Goal: Task Accomplishment & Management: Manage account settings

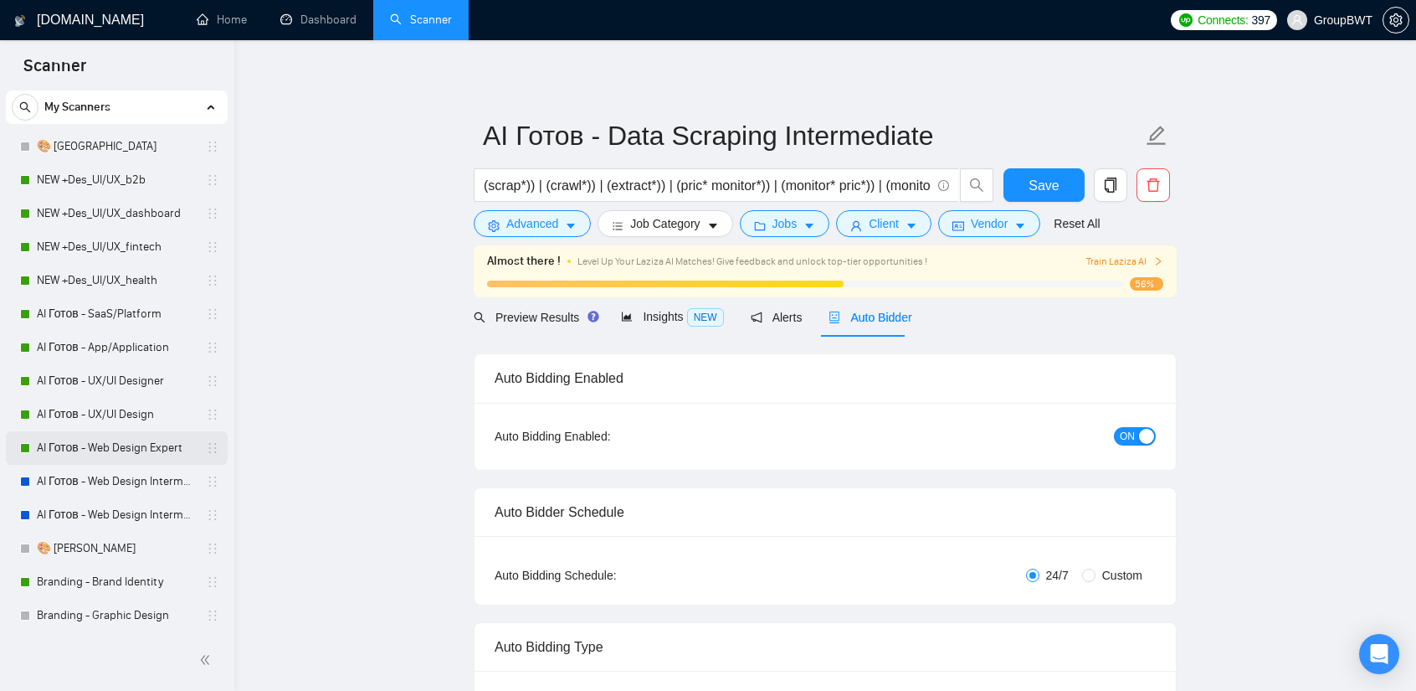
scroll to position [251, 0]
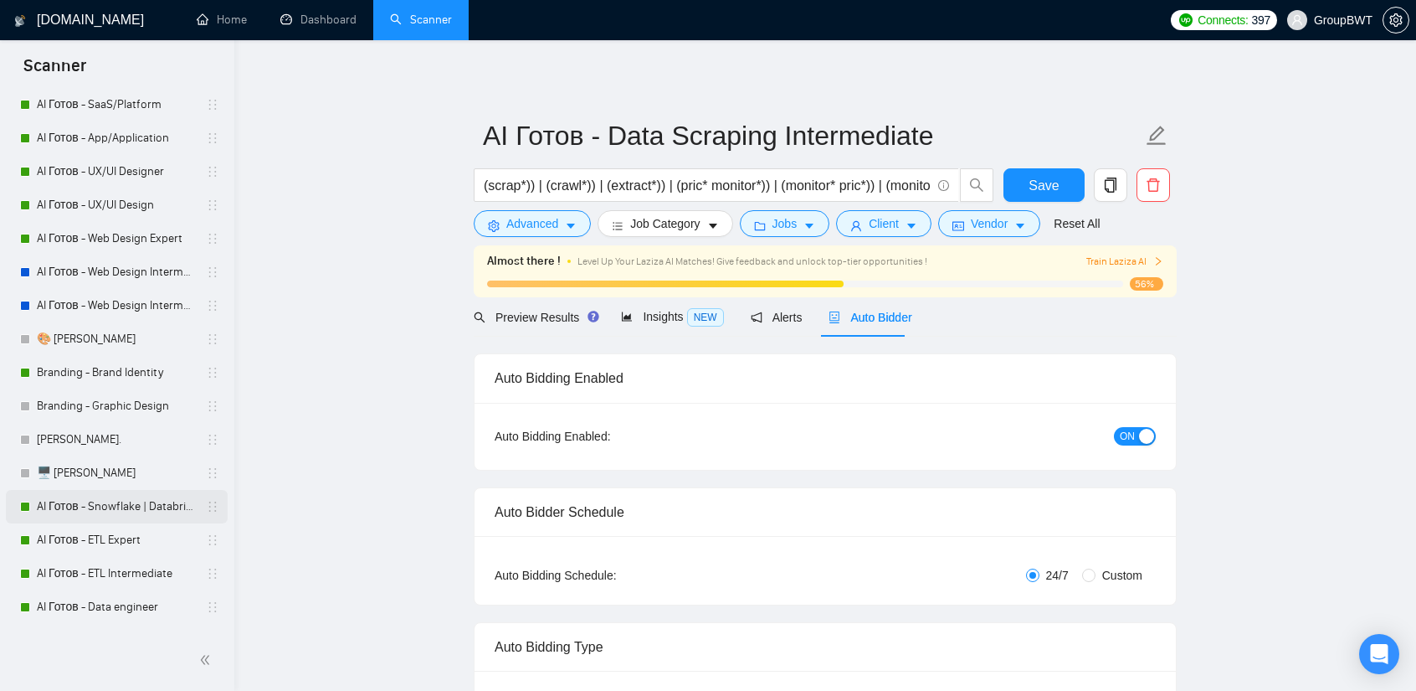
click at [127, 506] on link "AI Готов - Snowflake | Databricks" at bounding box center [116, 506] width 159 height 33
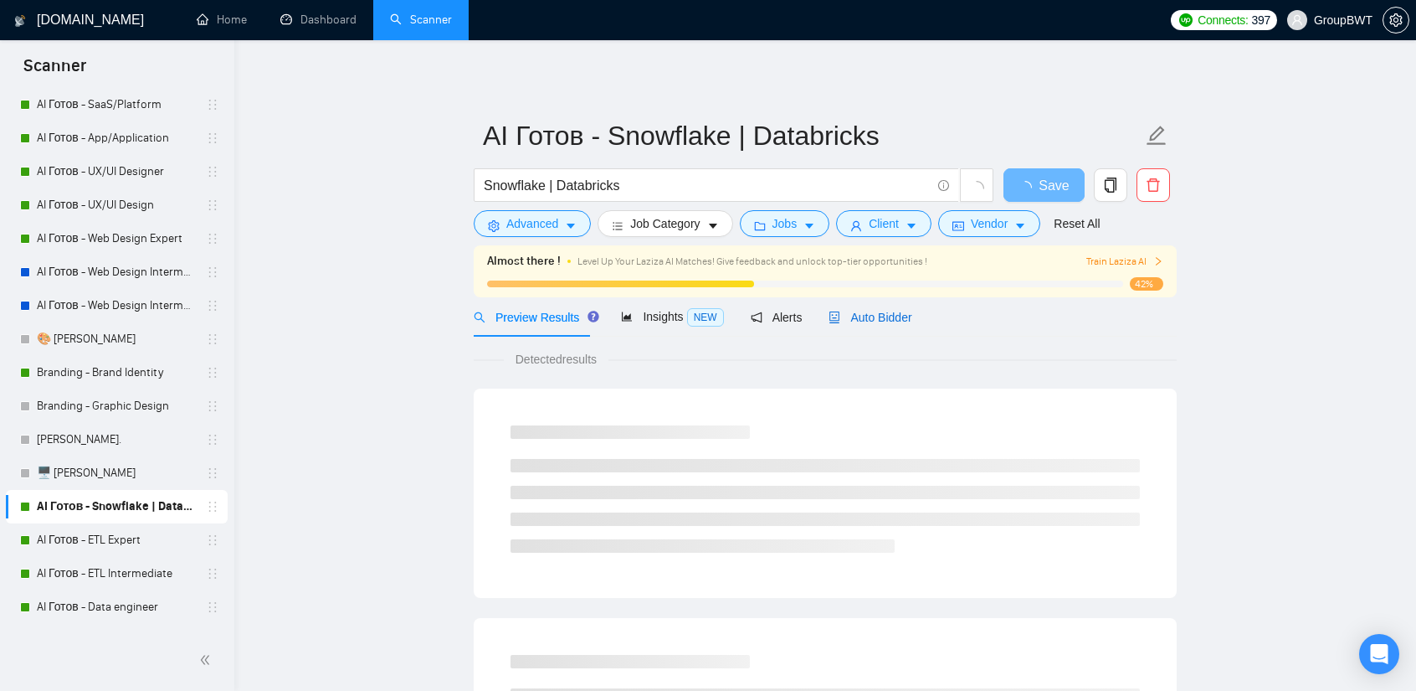
click at [852, 317] on span "Auto Bidder" at bounding box center [870, 317] width 83 height 13
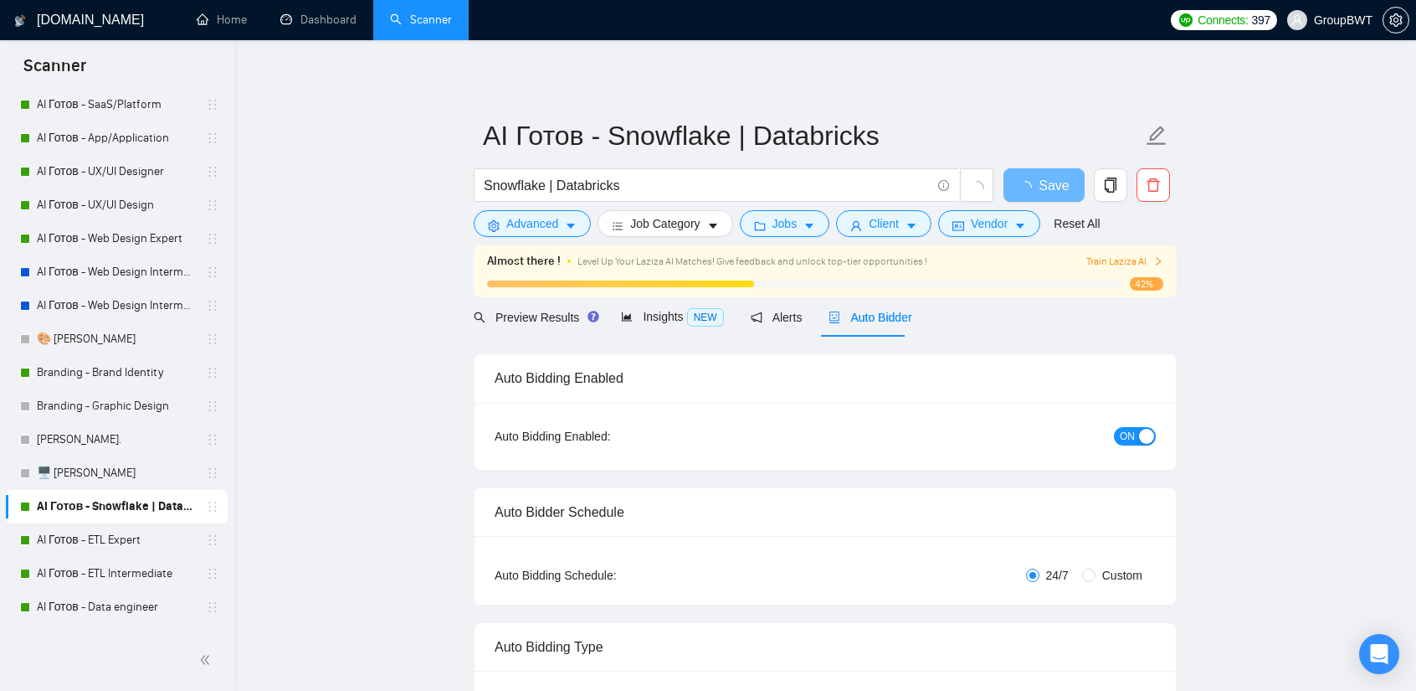
click at [1132, 440] on span "ON" at bounding box center [1127, 436] width 15 height 18
click at [1041, 179] on span "Save" at bounding box center [1044, 185] width 30 height 21
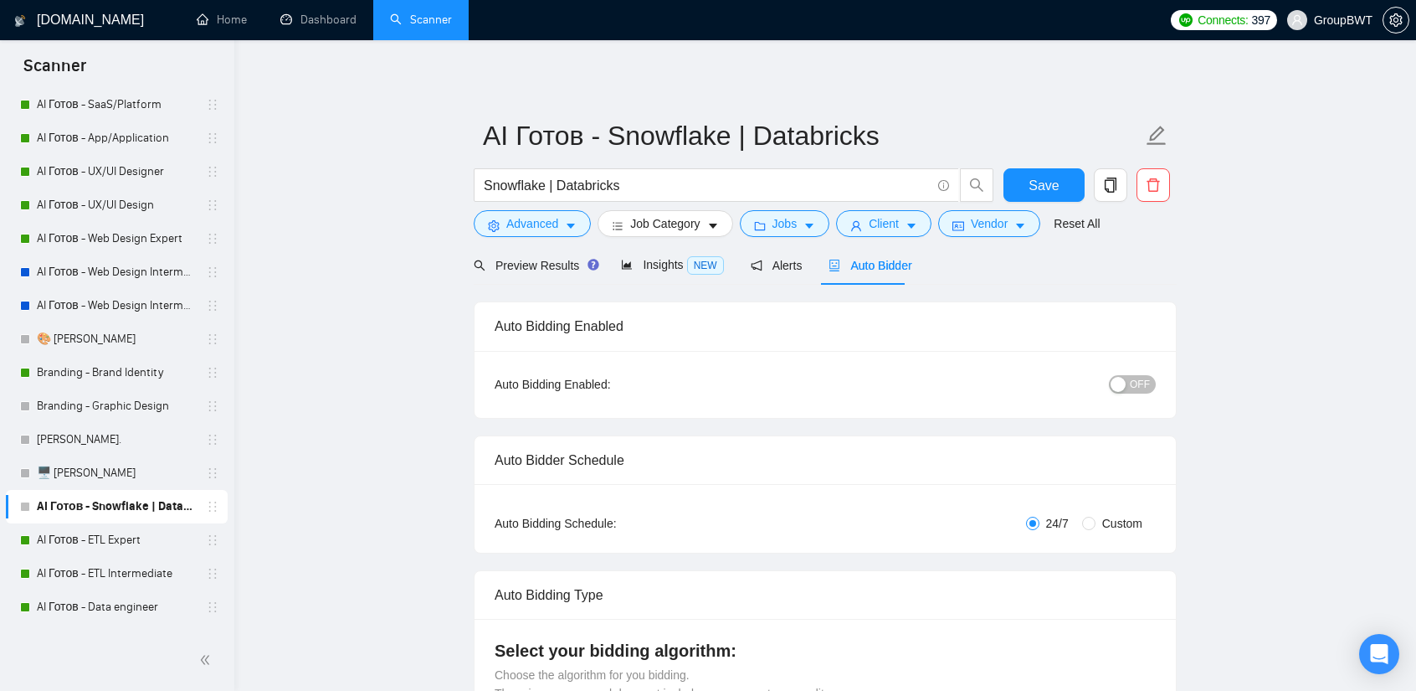
drag, startPoint x: 99, startPoint y: 542, endPoint x: 234, endPoint y: 537, distance: 134.9
click at [99, 542] on link "AI Готов - ETL Expert" at bounding box center [116, 539] width 159 height 33
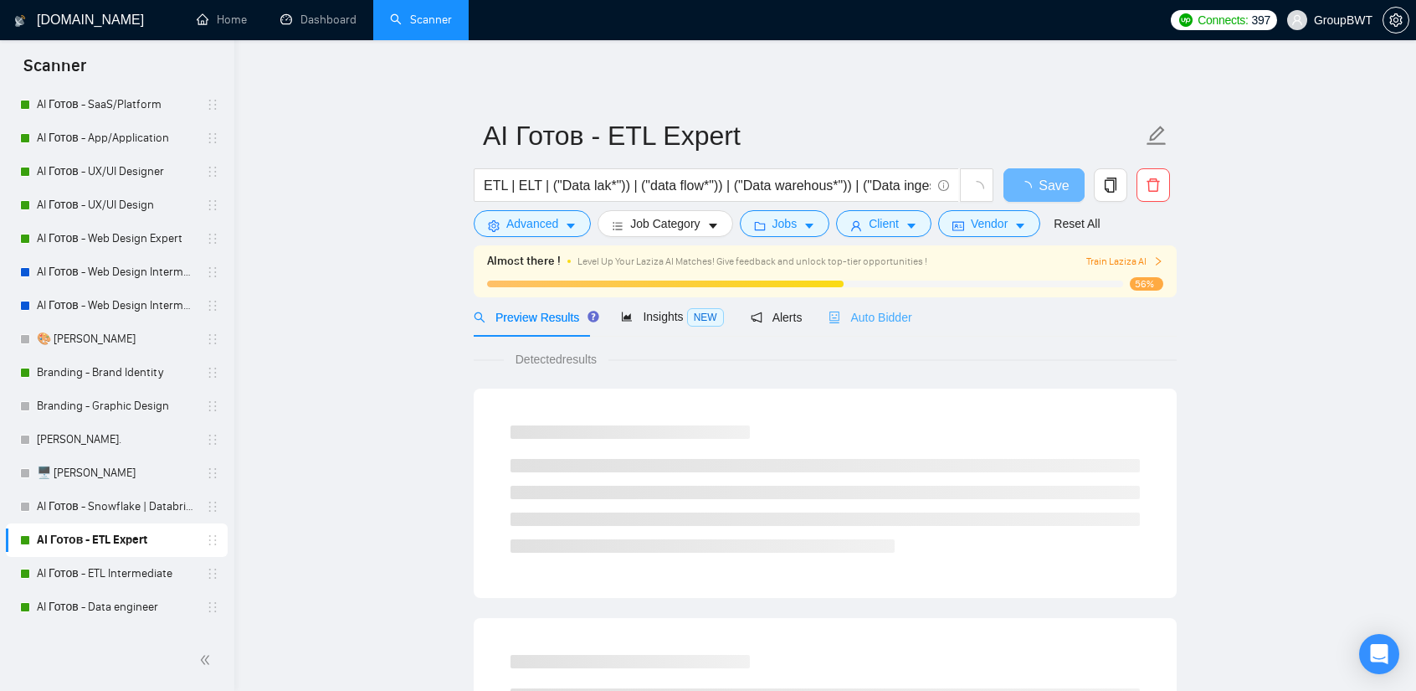
click at [854, 336] on div "Auto Bidder" at bounding box center [870, 316] width 83 height 39
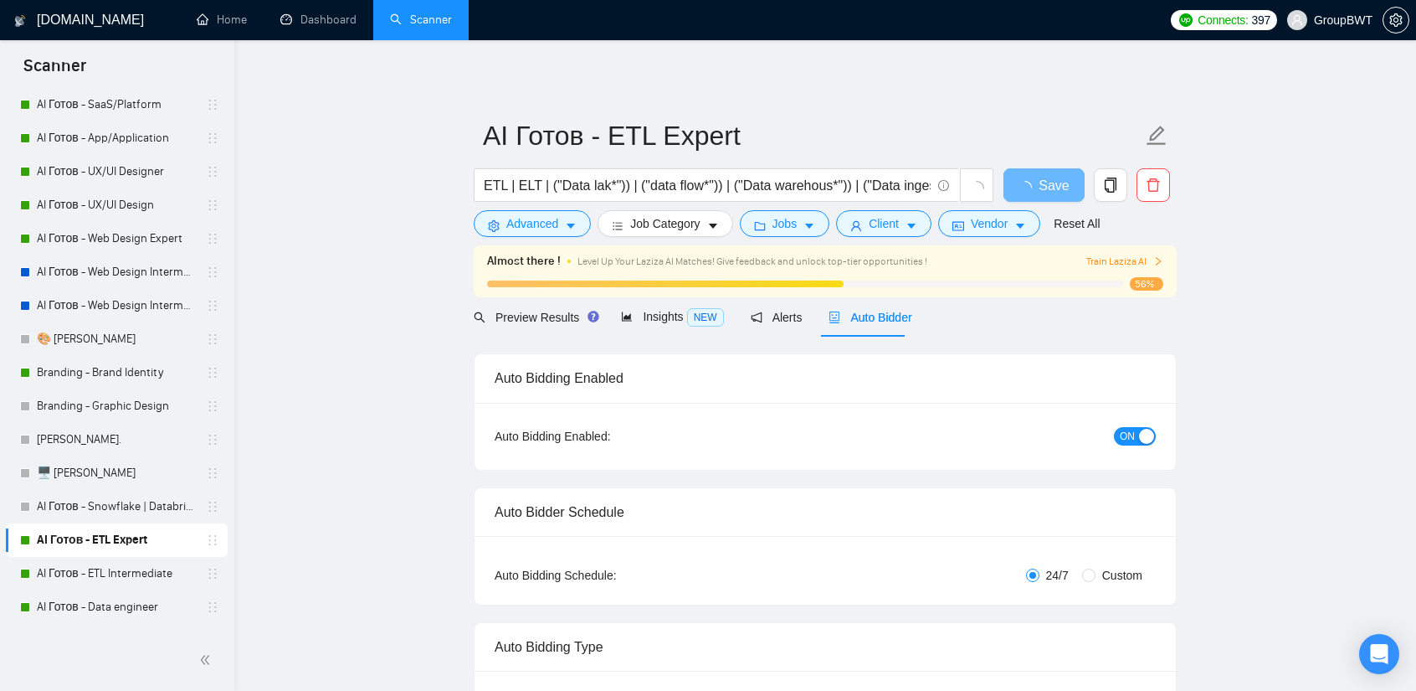
click at [1146, 433] on div "button" at bounding box center [1146, 436] width 15 height 15
click at [1038, 172] on button "Save" at bounding box center [1044, 184] width 81 height 33
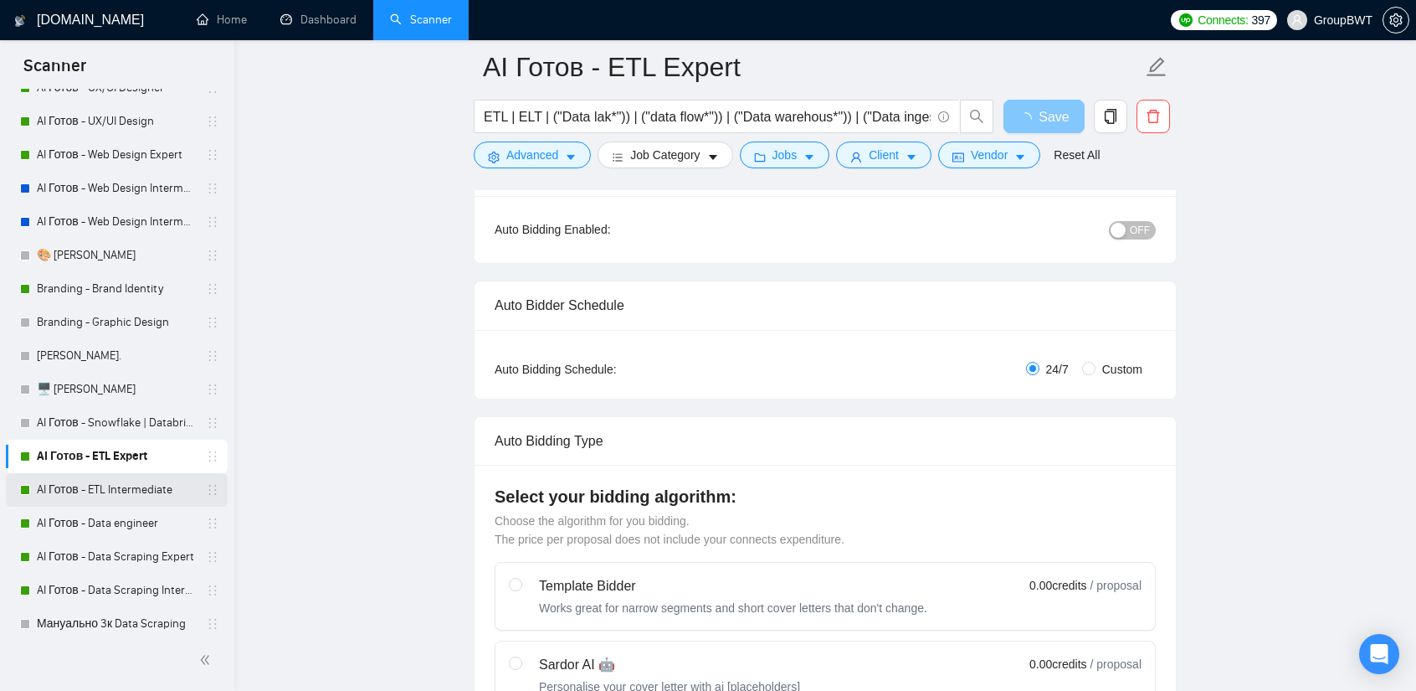
scroll to position [419, 0]
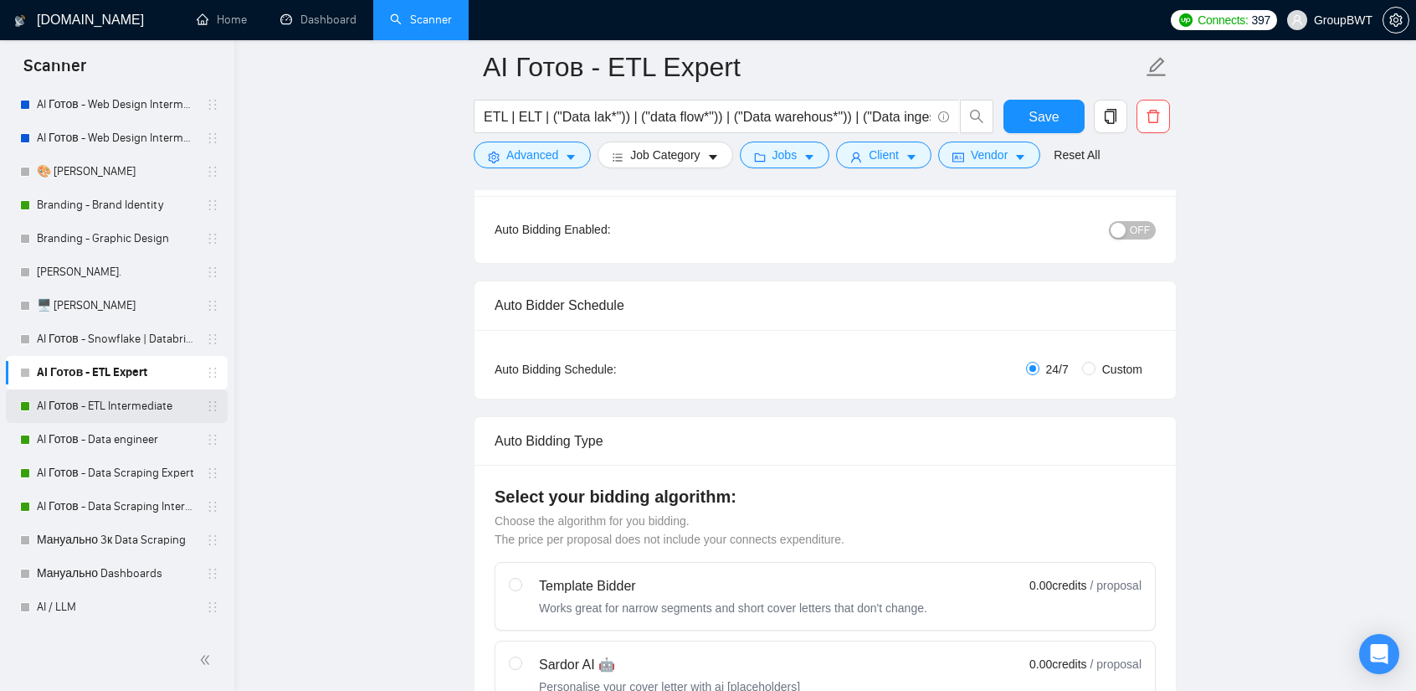
click at [157, 413] on link "AI Готов - ETL Intermediate" at bounding box center [116, 405] width 159 height 33
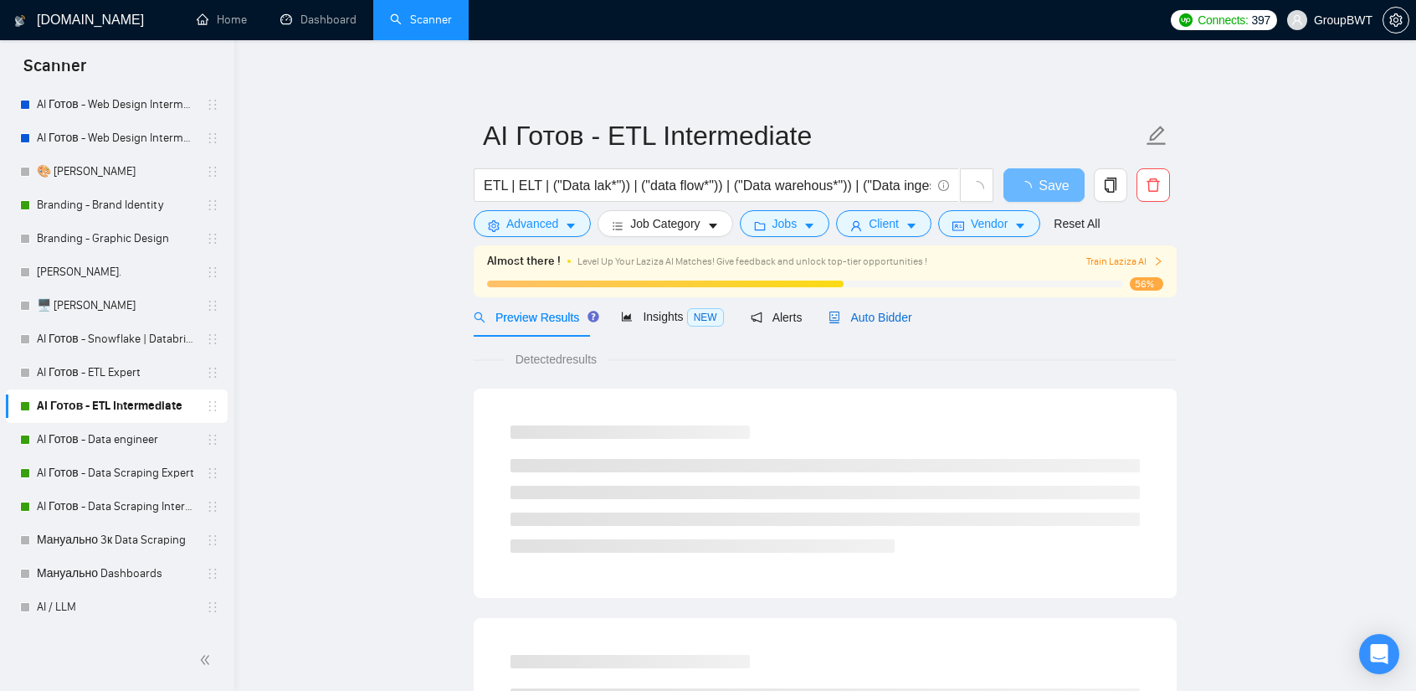
click at [894, 321] on span "Auto Bidder" at bounding box center [870, 317] width 83 height 13
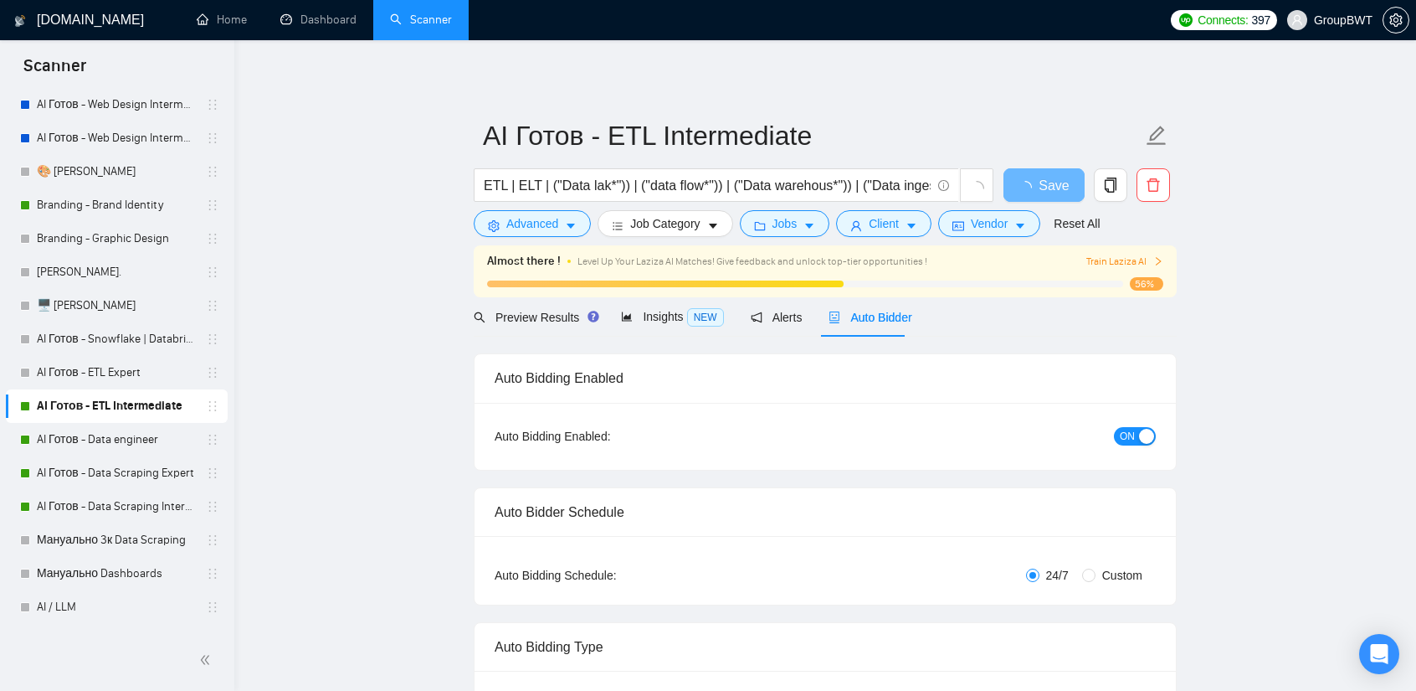
click at [1133, 441] on span "ON" at bounding box center [1127, 436] width 15 height 18
click at [1037, 177] on span "Save" at bounding box center [1044, 185] width 30 height 21
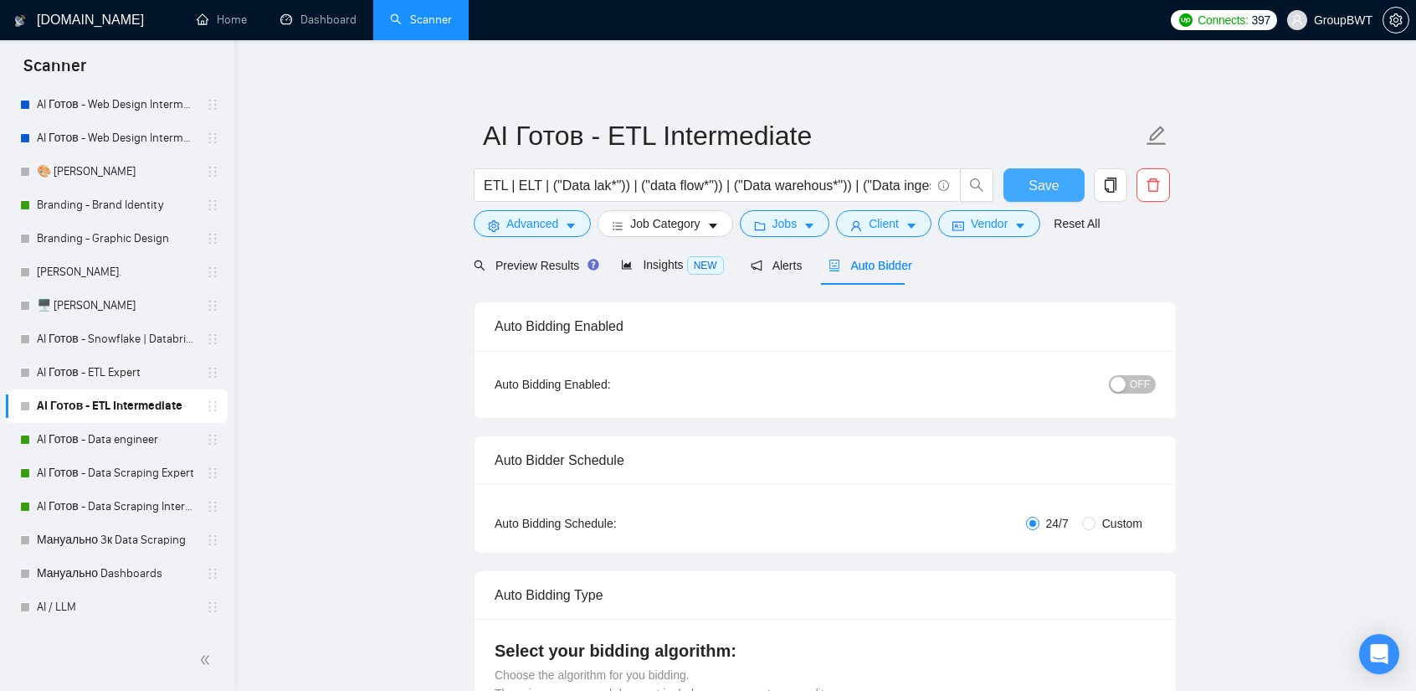
click at [1040, 185] on span "Save" at bounding box center [1044, 185] width 30 height 21
click at [129, 425] on link "AI Готов - Data engineer" at bounding box center [116, 439] width 159 height 33
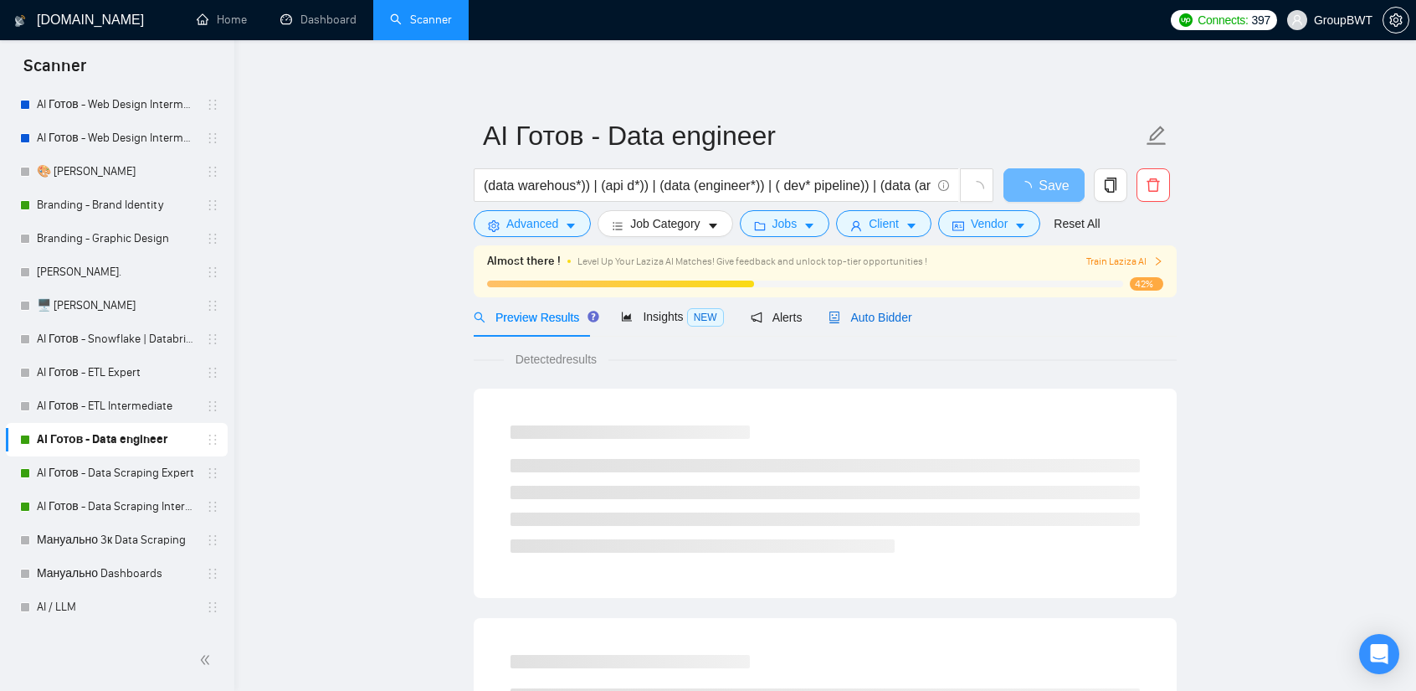
click at [882, 322] on span "Auto Bidder" at bounding box center [870, 317] width 83 height 13
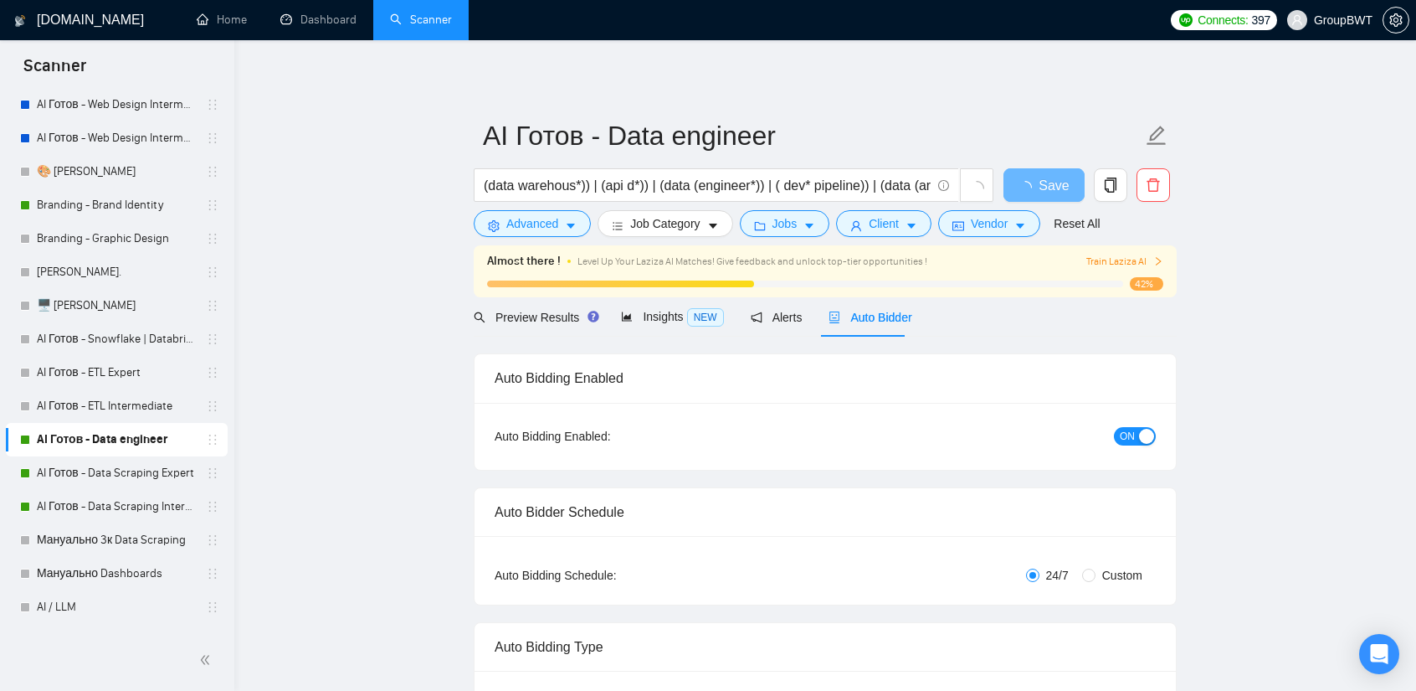
click at [1149, 438] on div "button" at bounding box center [1146, 436] width 15 height 15
click at [1060, 184] on button "Save" at bounding box center [1044, 184] width 81 height 33
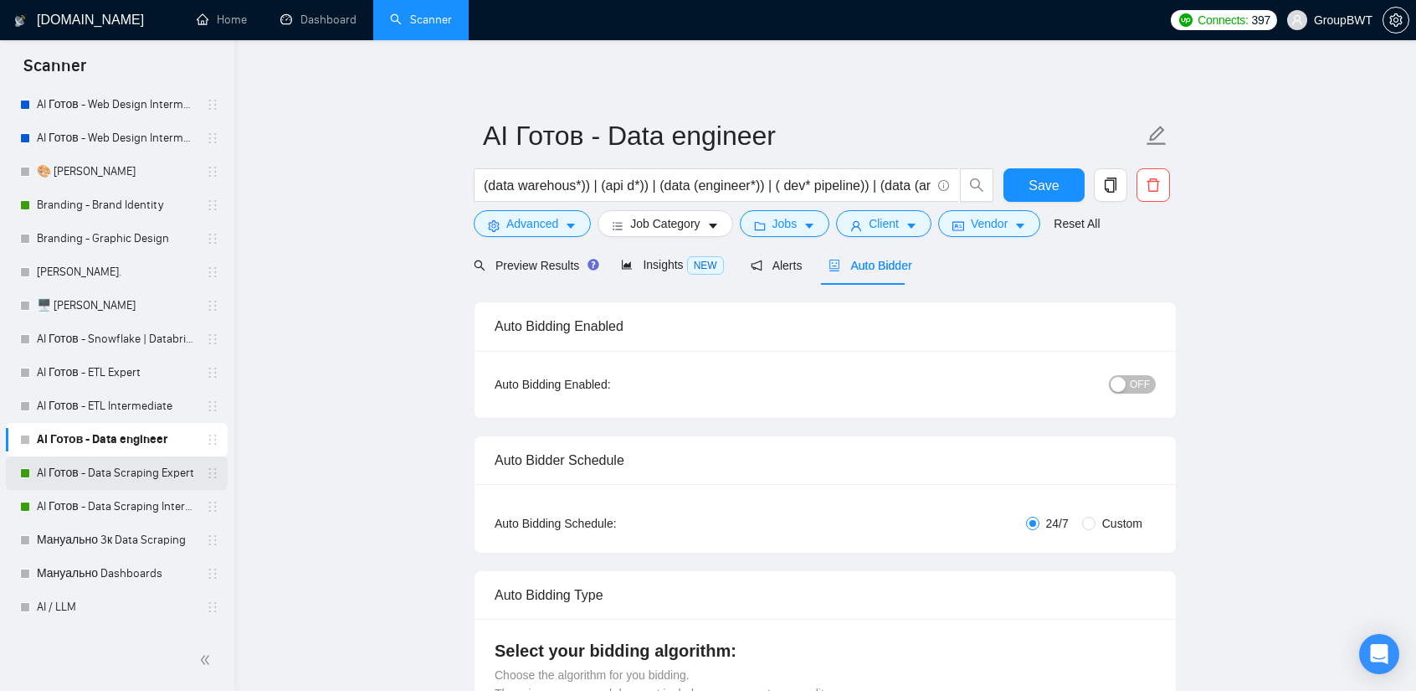
click at [105, 475] on link "AI Готов - Data Scraping Expert" at bounding box center [116, 472] width 159 height 33
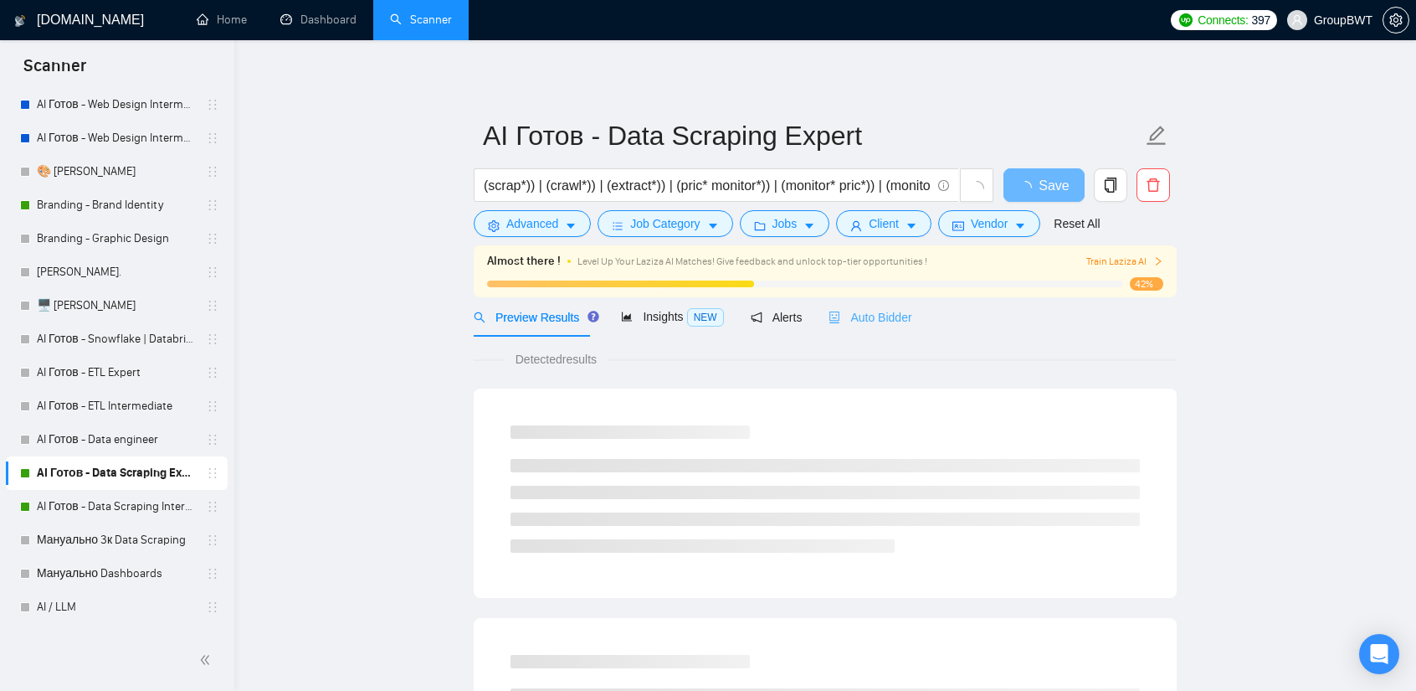
click at [890, 328] on div "Auto Bidder" at bounding box center [870, 316] width 83 height 39
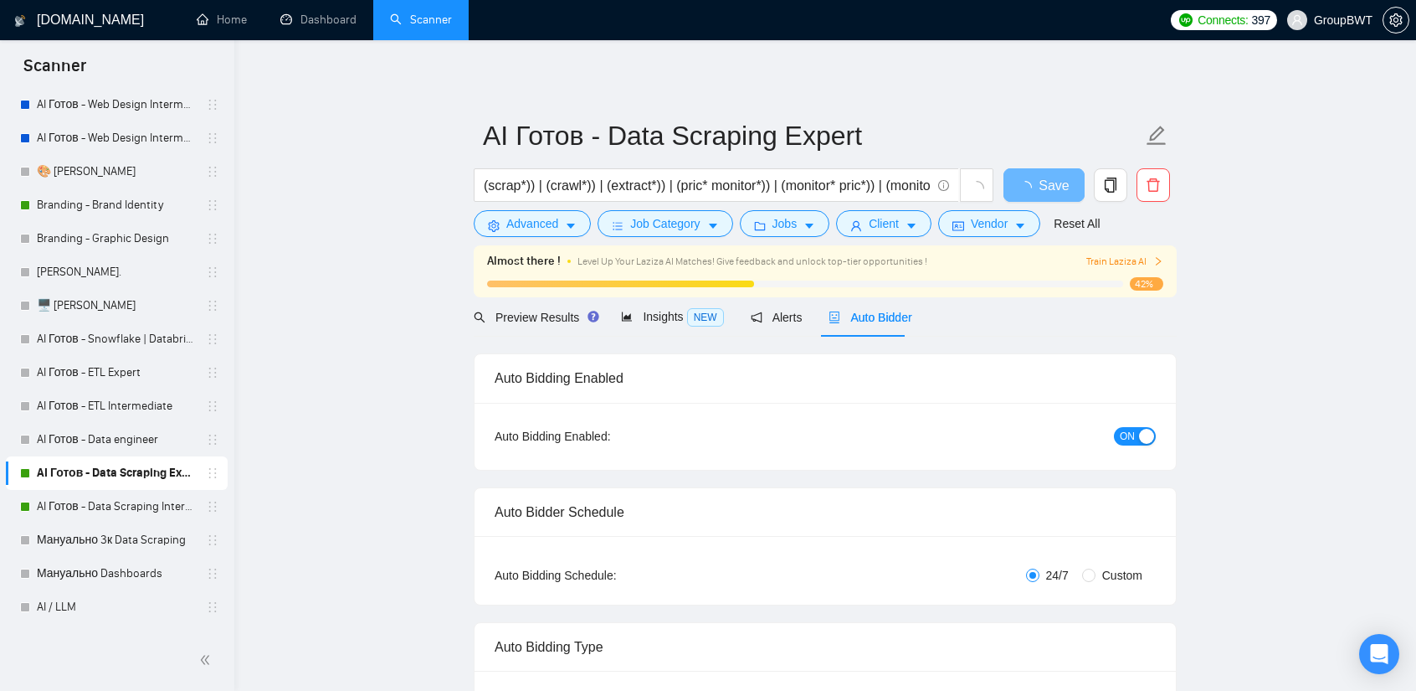
click at [1130, 435] on span "ON" at bounding box center [1127, 436] width 15 height 18
click at [1071, 192] on button "Save" at bounding box center [1044, 184] width 81 height 33
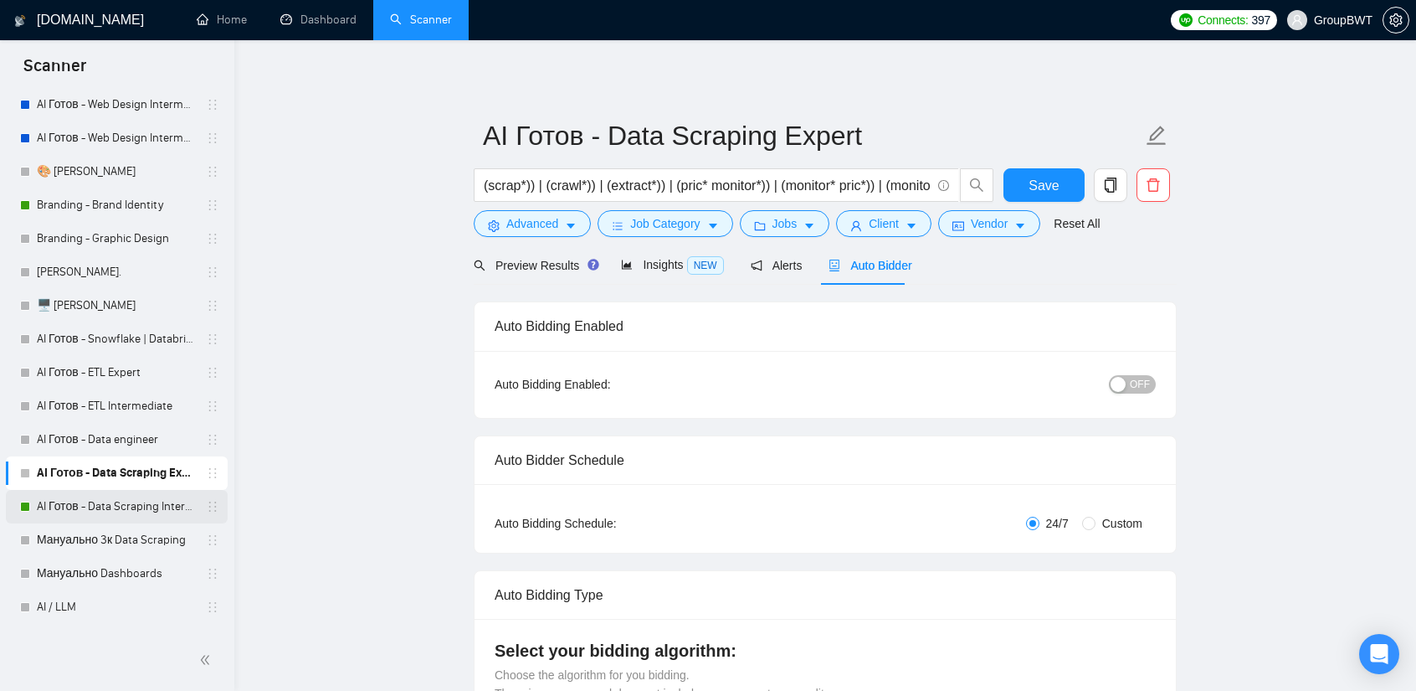
click at [116, 502] on link "AI Готов - Data Scraping Intermediate" at bounding box center [116, 506] width 159 height 33
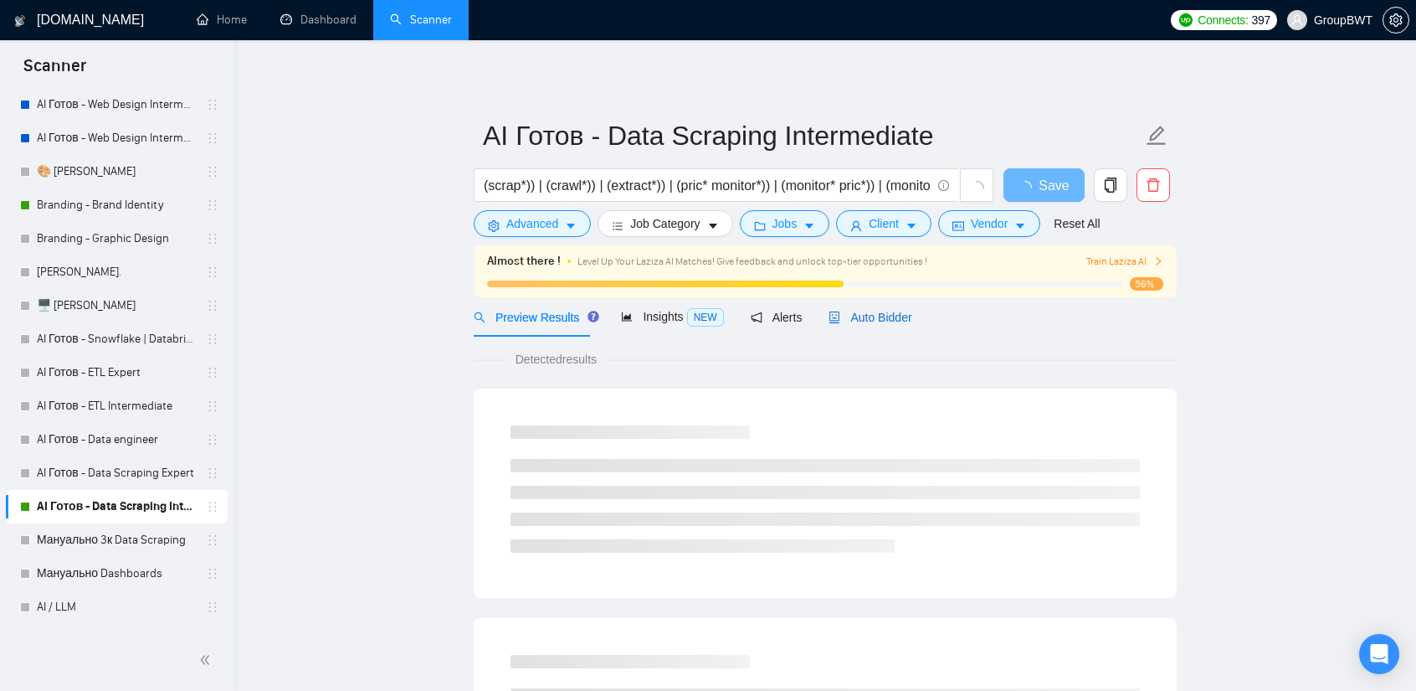
click at [897, 316] on span "Auto Bidder" at bounding box center [870, 317] width 83 height 13
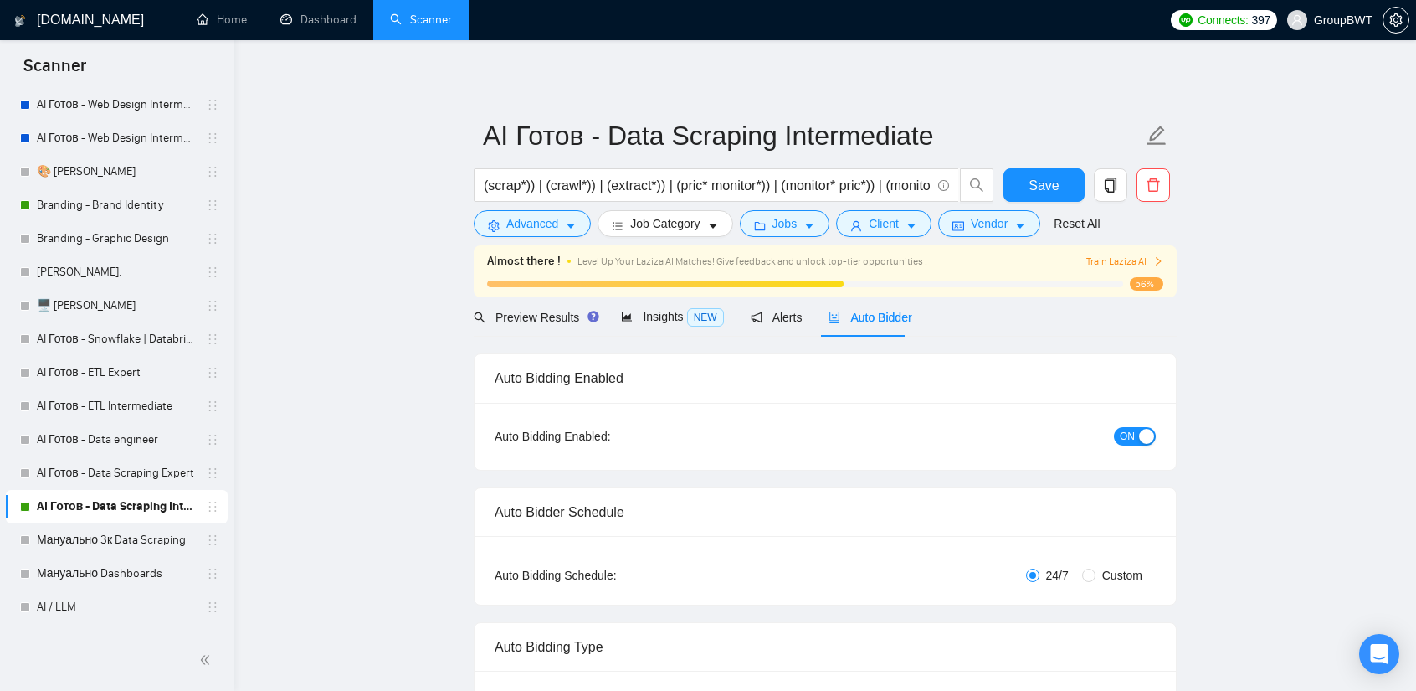
click at [1135, 428] on button "ON" at bounding box center [1135, 436] width 42 height 18
click at [1056, 186] on div "Reset all filters" at bounding box center [1070, 191] width 90 height 28
click at [1039, 187] on span "Save" at bounding box center [1044, 185] width 30 height 21
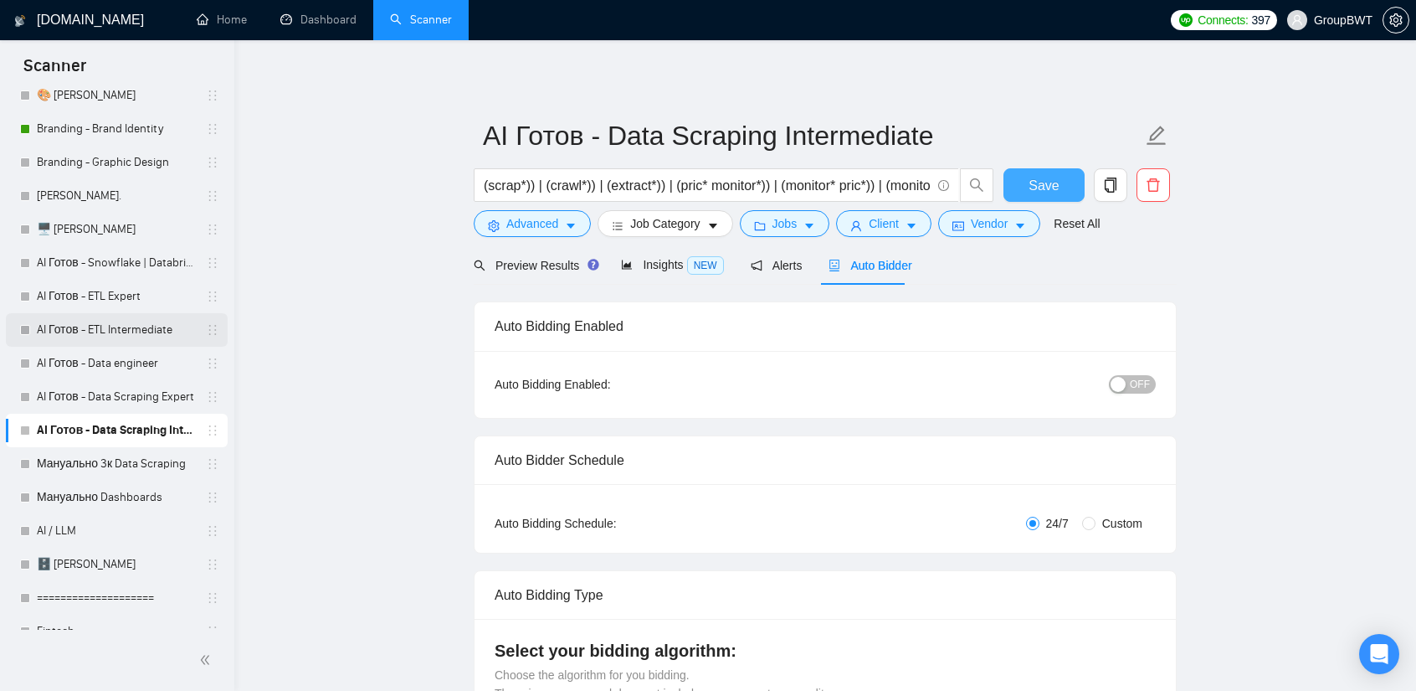
scroll to position [502, 0]
